Goal: Information Seeking & Learning: Find specific fact

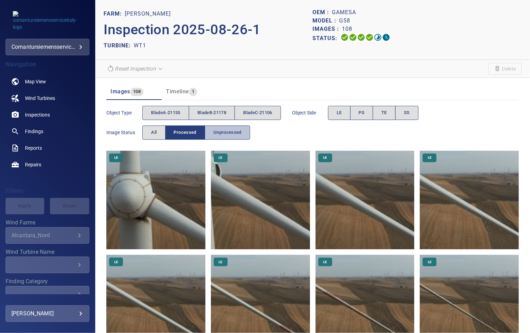
click at [221, 130] on span "Unprocessed" at bounding box center [227, 133] width 28 height 8
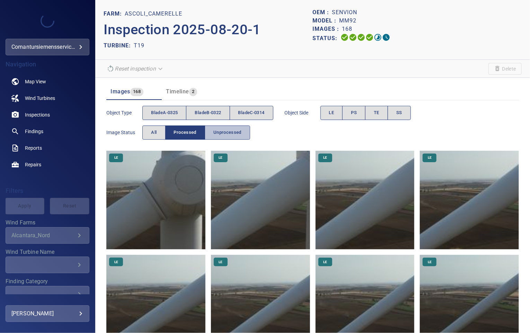
click at [213, 133] on span "Unprocessed" at bounding box center [227, 133] width 28 height 8
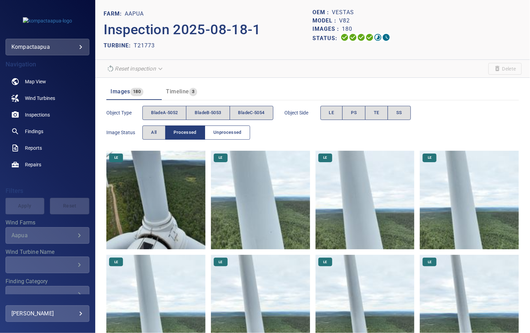
click at [220, 130] on span "Unprocessed" at bounding box center [227, 133] width 28 height 8
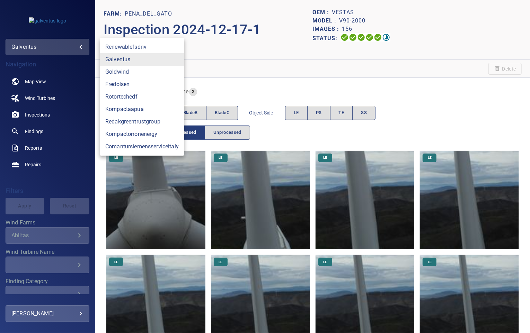
click at [34, 48] on body "**********" at bounding box center [265, 166] width 530 height 333
click at [112, 73] on link "goldwind" at bounding box center [142, 72] width 84 height 12
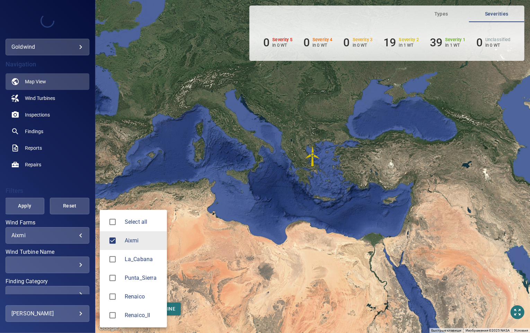
click at [28, 238] on body "**********" at bounding box center [265, 166] width 530 height 333
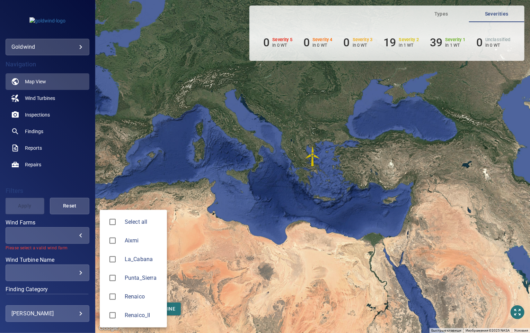
type input "**********"
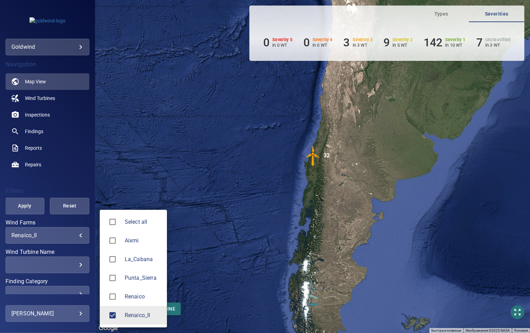
click at [39, 95] on div at bounding box center [265, 166] width 530 height 333
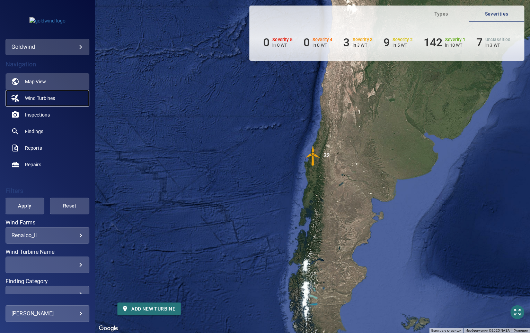
click at [28, 97] on span "Wind Turbines" at bounding box center [40, 98] width 30 height 7
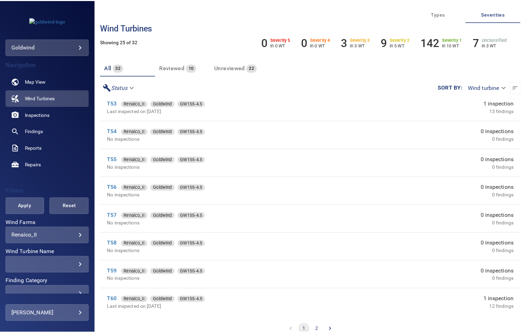
scroll to position [346, 0]
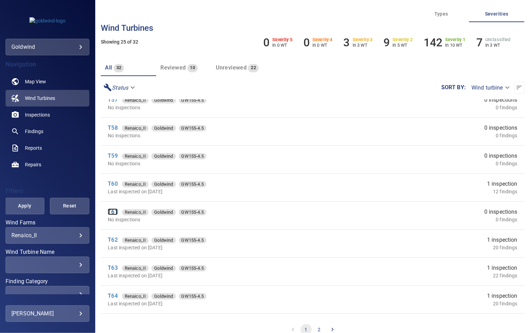
click at [116, 212] on link "T61" at bounding box center [113, 212] width 10 height 7
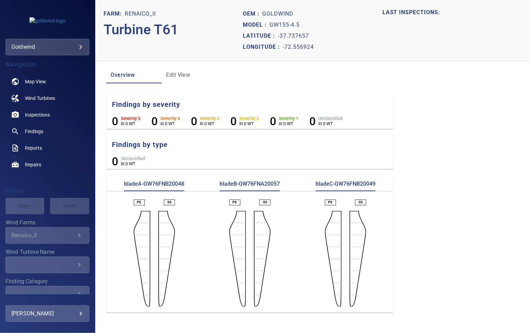
click at [167, 182] on p "bladeA-GW76FNB20048" at bounding box center [154, 185] width 60 height 11
copy p "GW76FNB20048"
click at [265, 182] on p "bladeB-GW76FNA20057" at bounding box center [250, 185] width 60 height 11
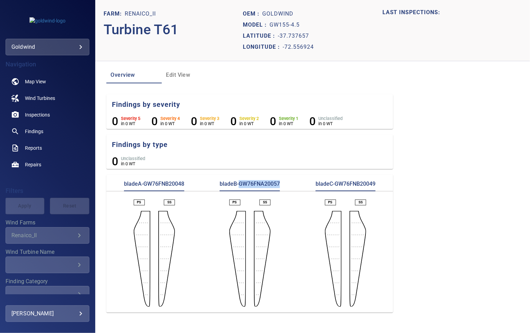
copy p "GW76FNA20057"
click at [351, 183] on p "bladeC-GW76FNB20049" at bounding box center [345, 185] width 60 height 11
copy p "GW76FNB20049"
